Goal: Task Accomplishment & Management: Use online tool/utility

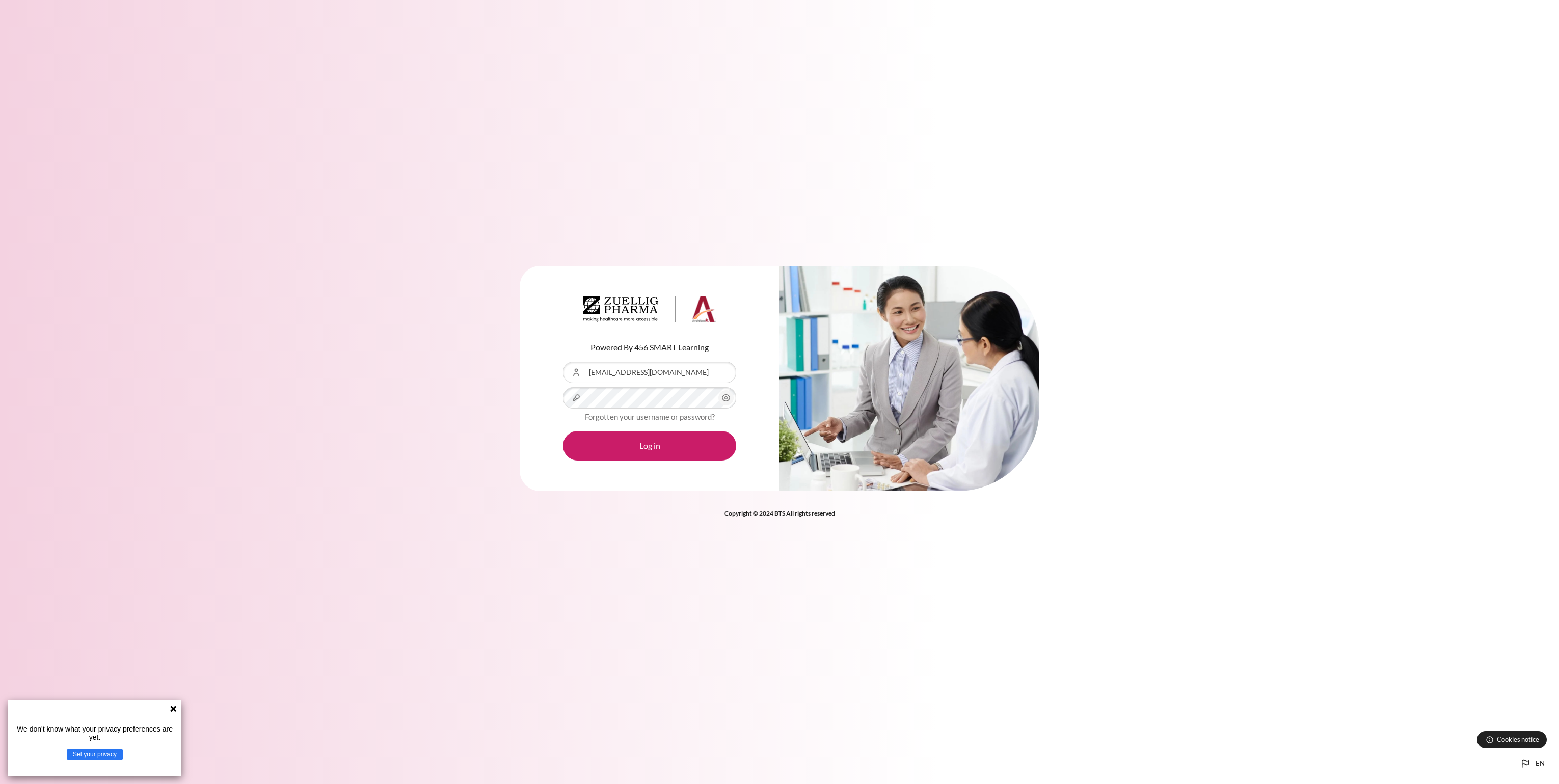
click at [563, 431] on button "Log in" at bounding box center [650, 446] width 173 height 29
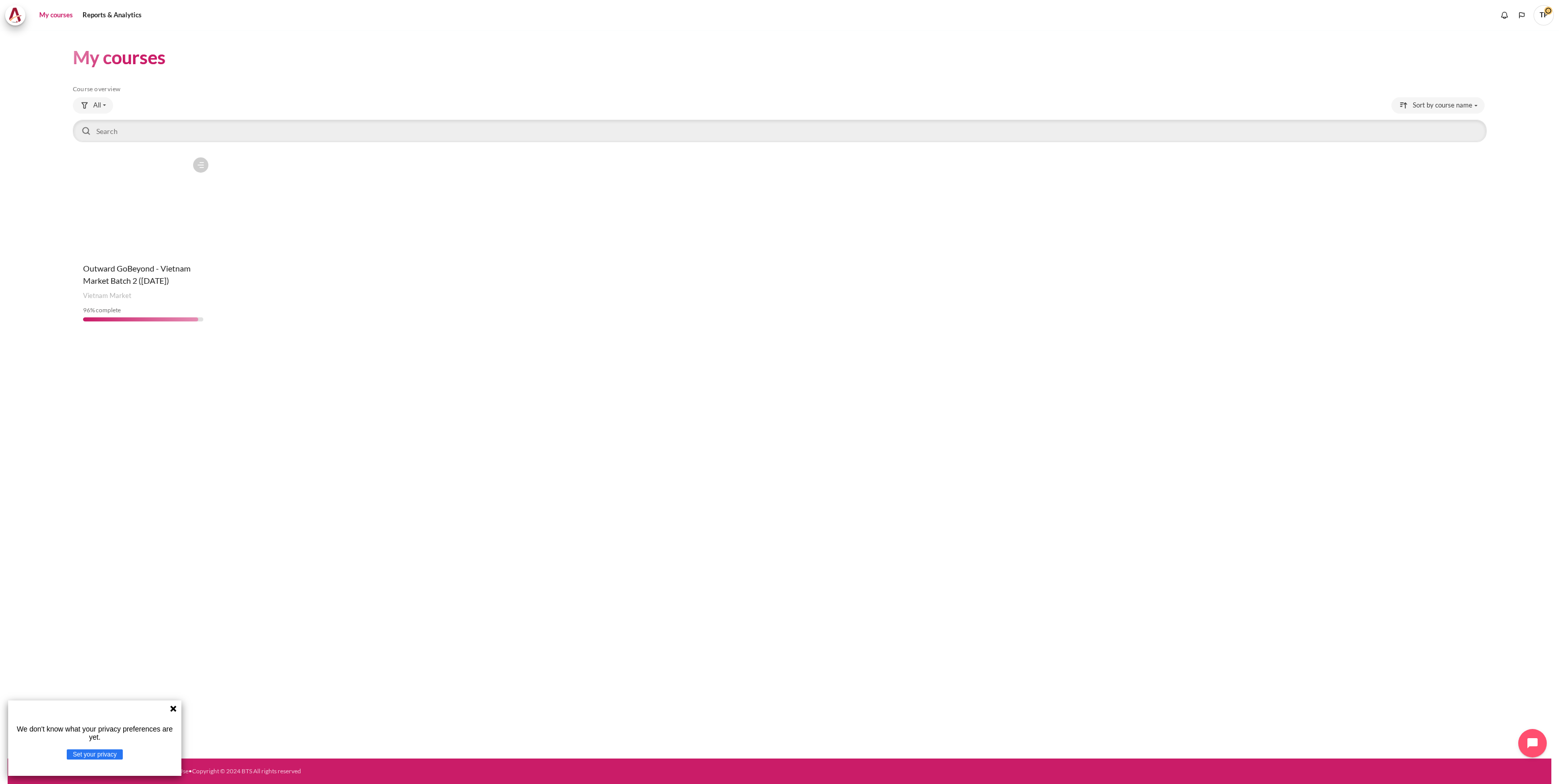
click at [145, 206] on figure "Content" at bounding box center [143, 204] width 141 height 102
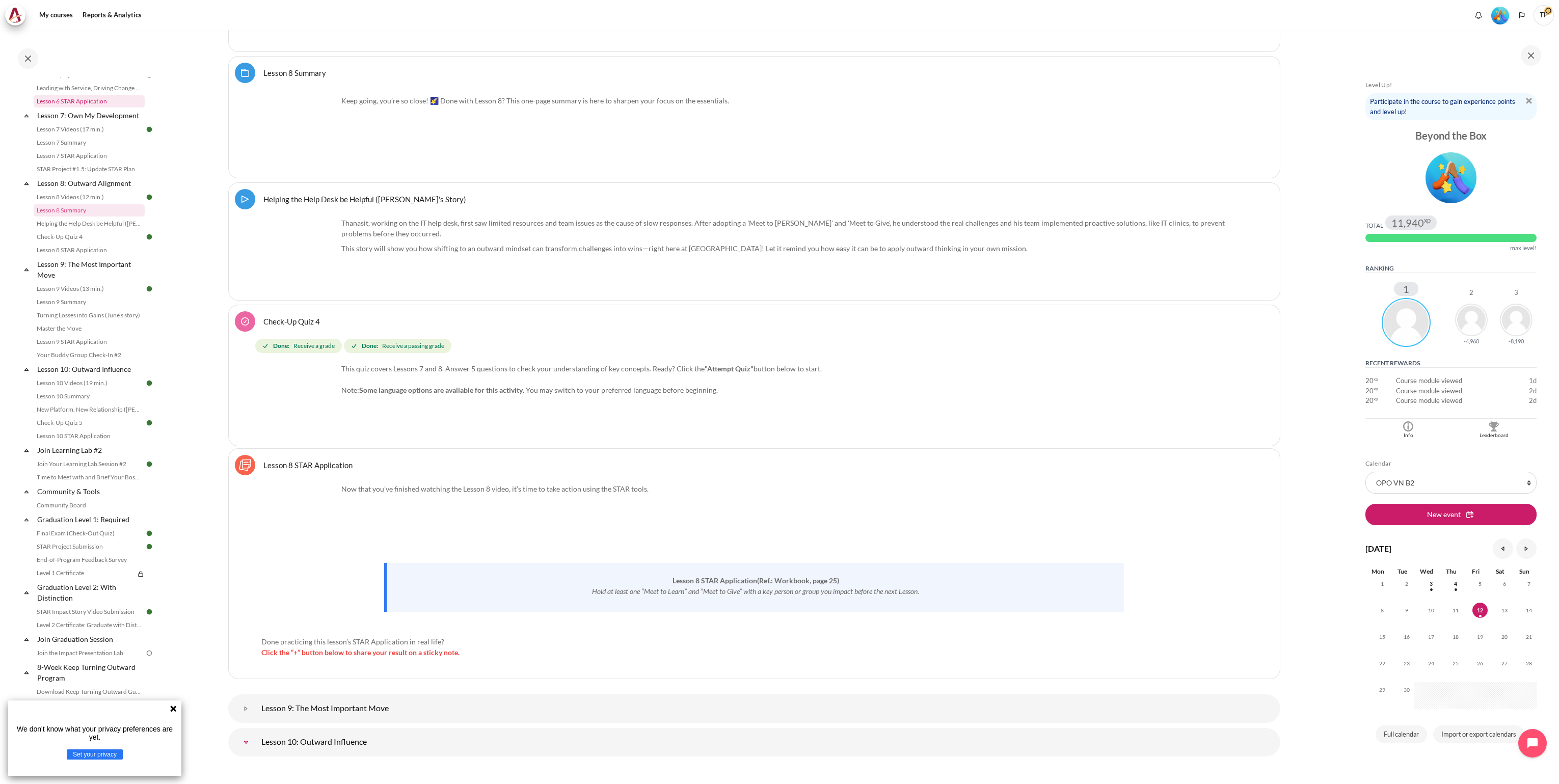
scroll to position [684, 0]
click at [72, 552] on link "STAR Project Submission" at bounding box center [89, 546] width 111 height 12
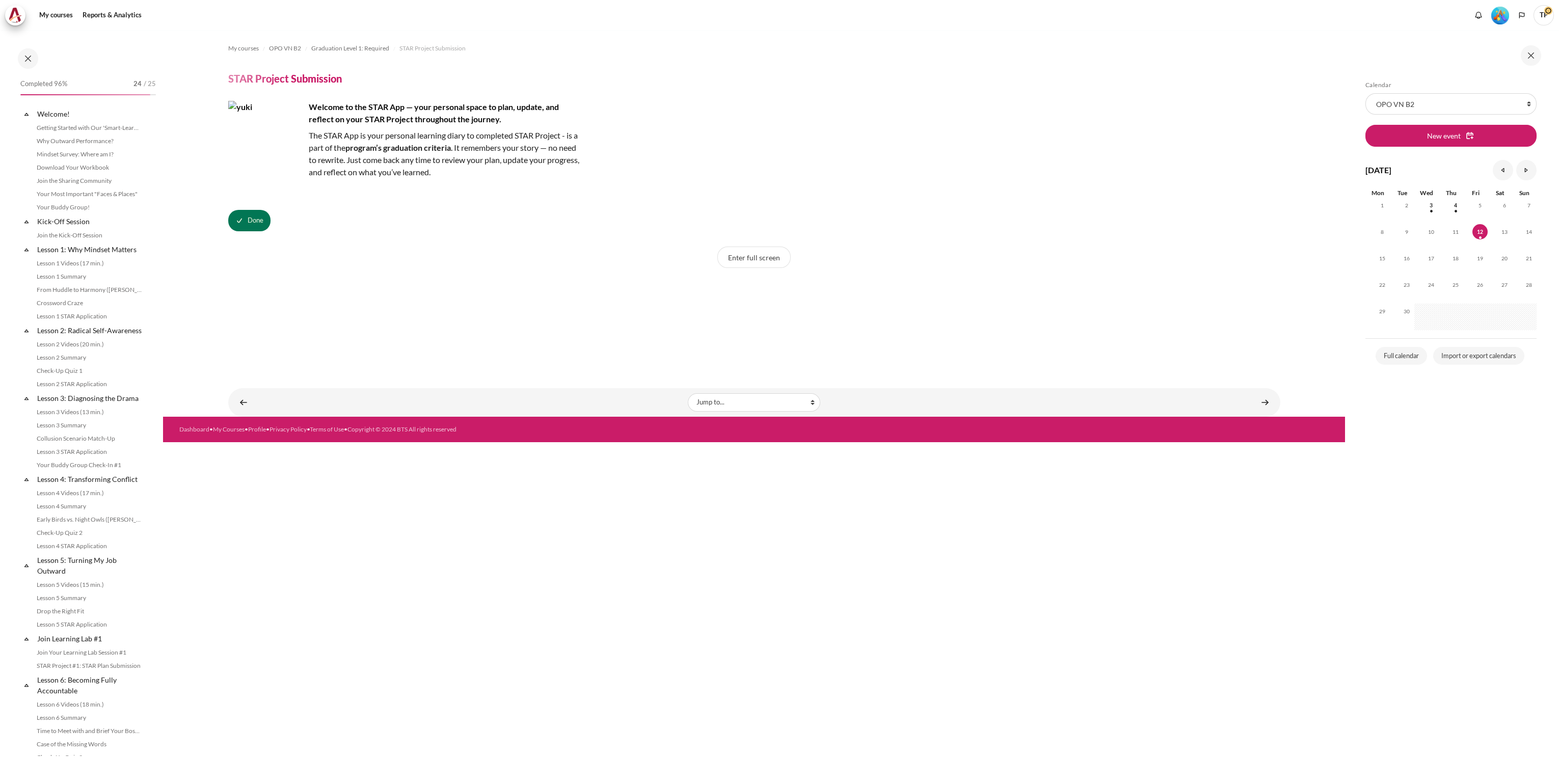
scroll to position [800, 0]
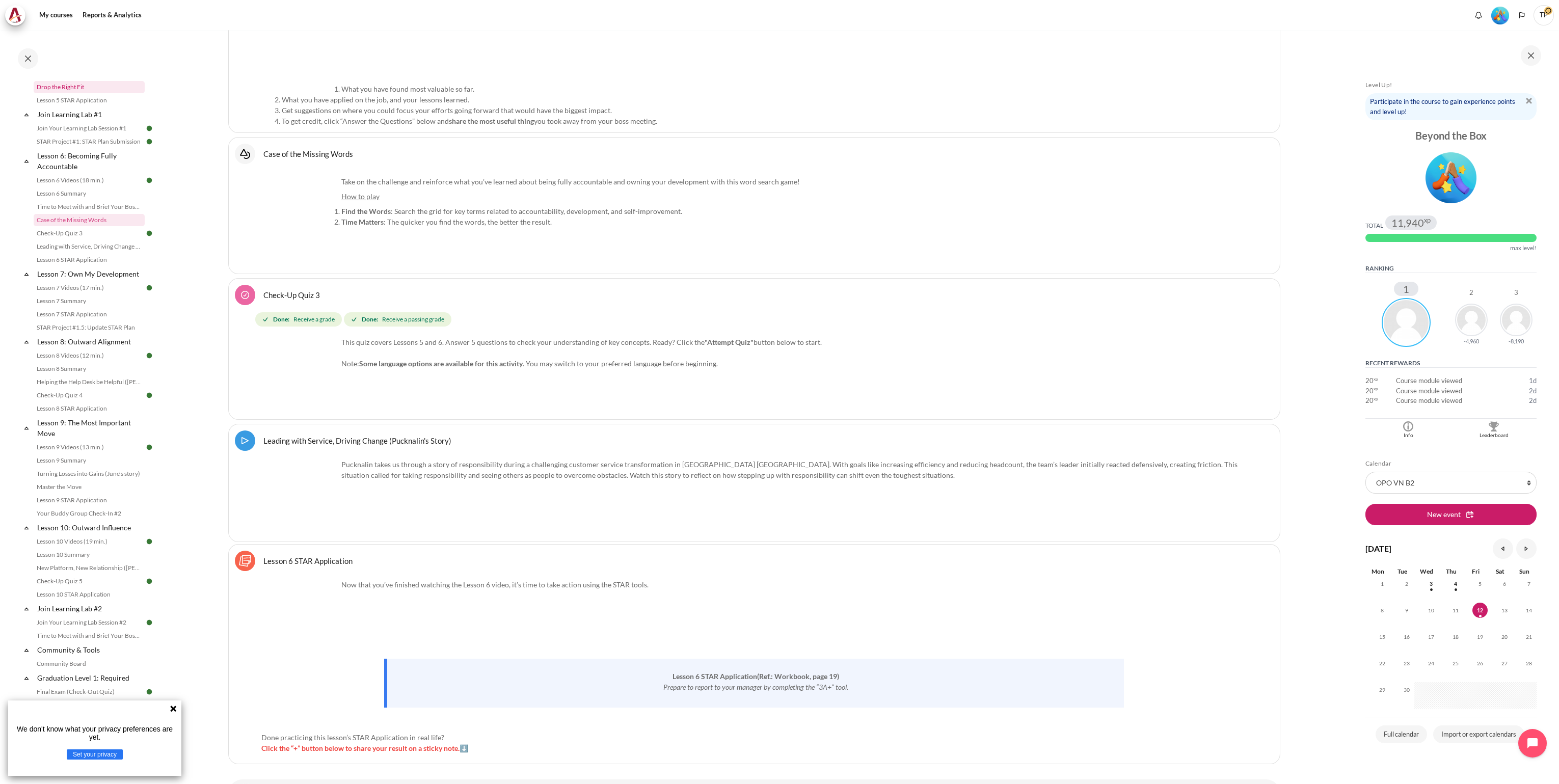
scroll to position [800, 0]
click at [63, 534] on link "STAR Impact Story Video Submission" at bounding box center [89, 536] width 111 height 12
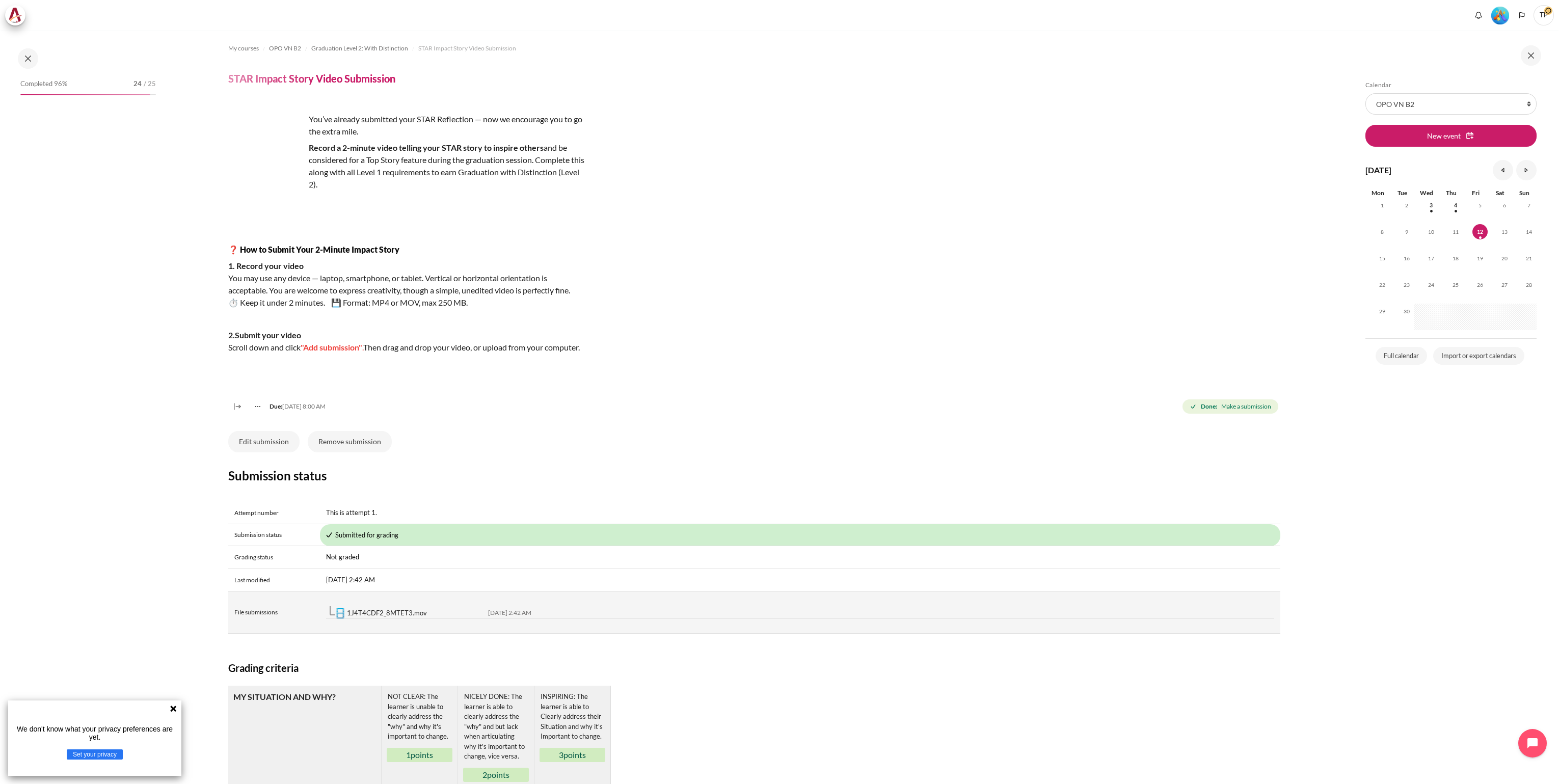
scroll to position [800, 0]
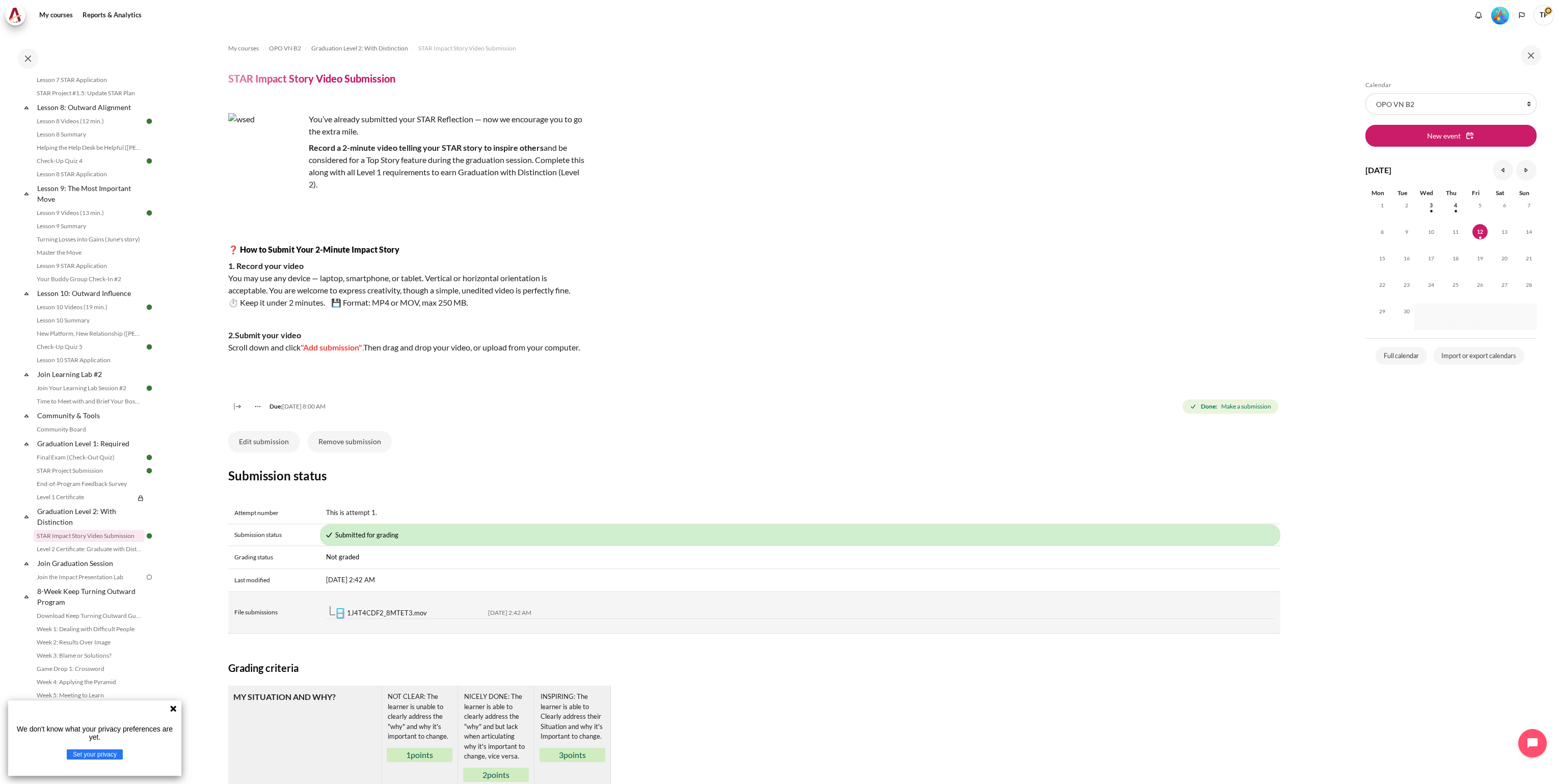
click at [378, 617] on link "1J4T4CDF2_8MTET3.mov" at bounding box center [386, 613] width 80 height 8
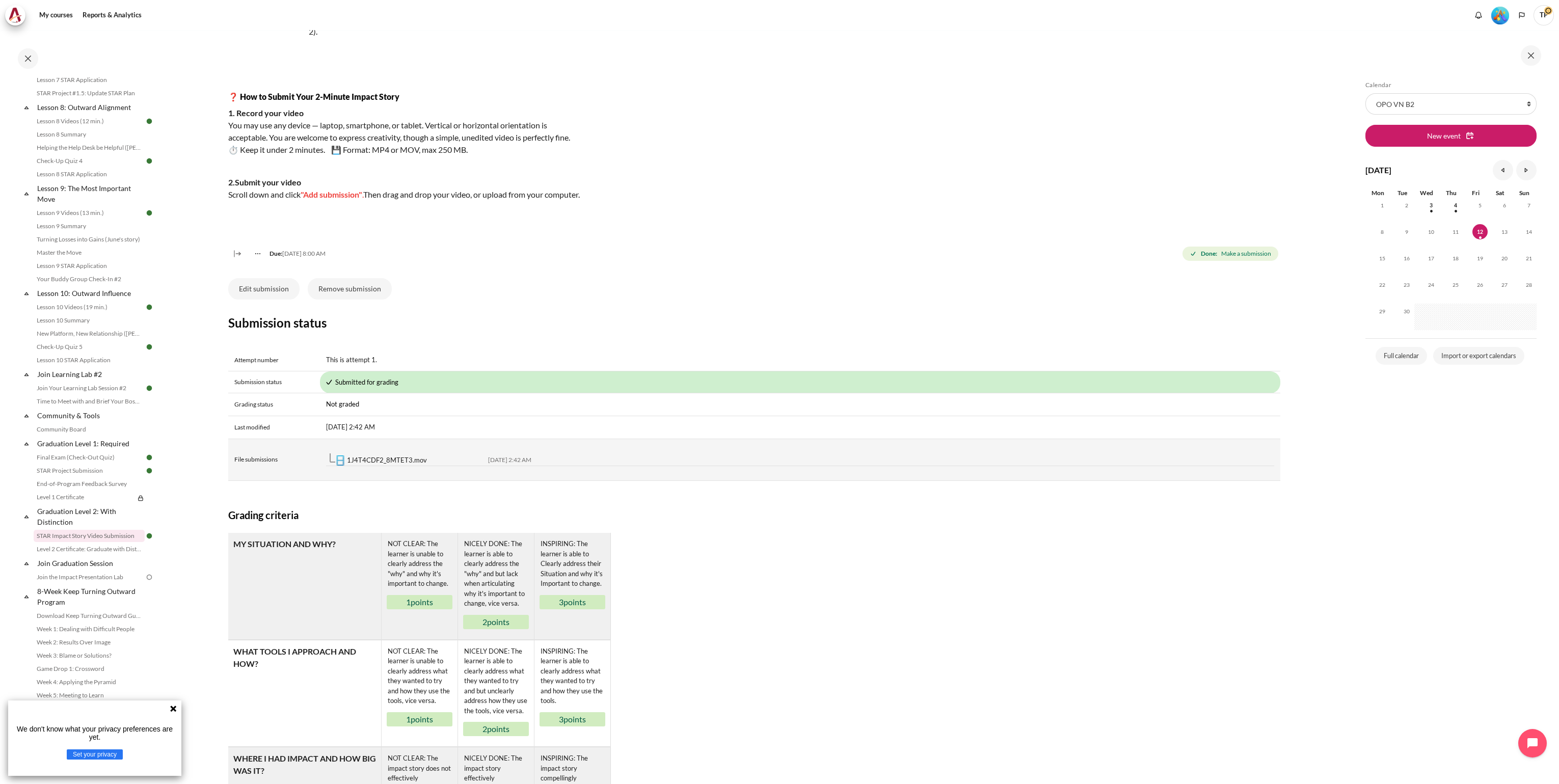
scroll to position [337, 0]
